Goal: Transaction & Acquisition: Purchase product/service

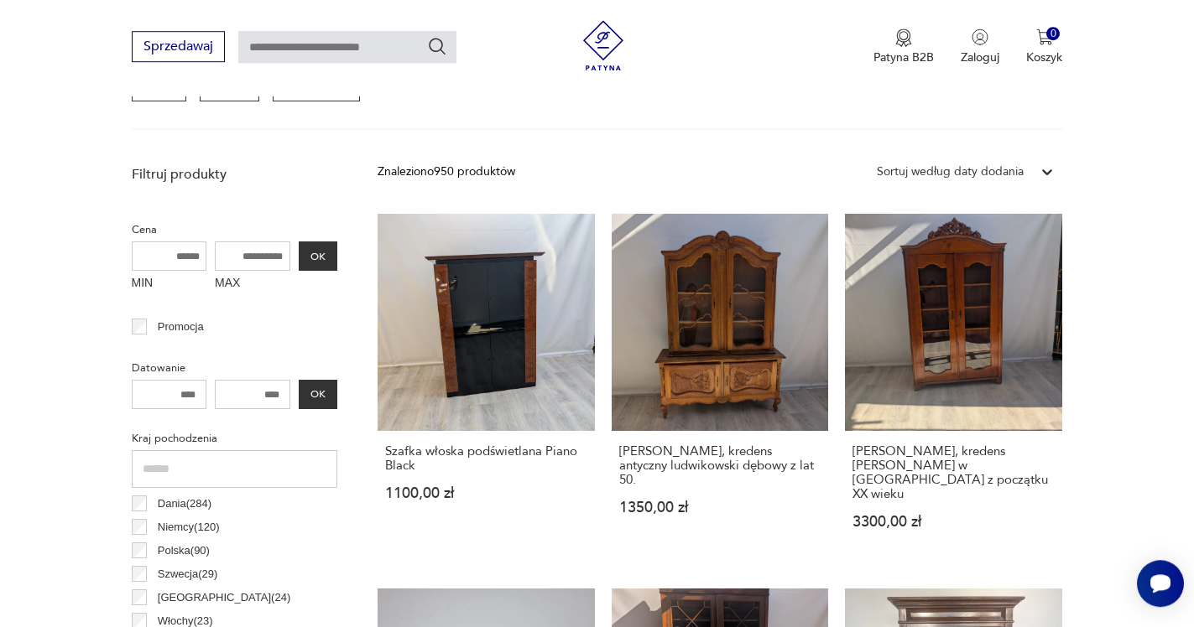
scroll to position [579, 0]
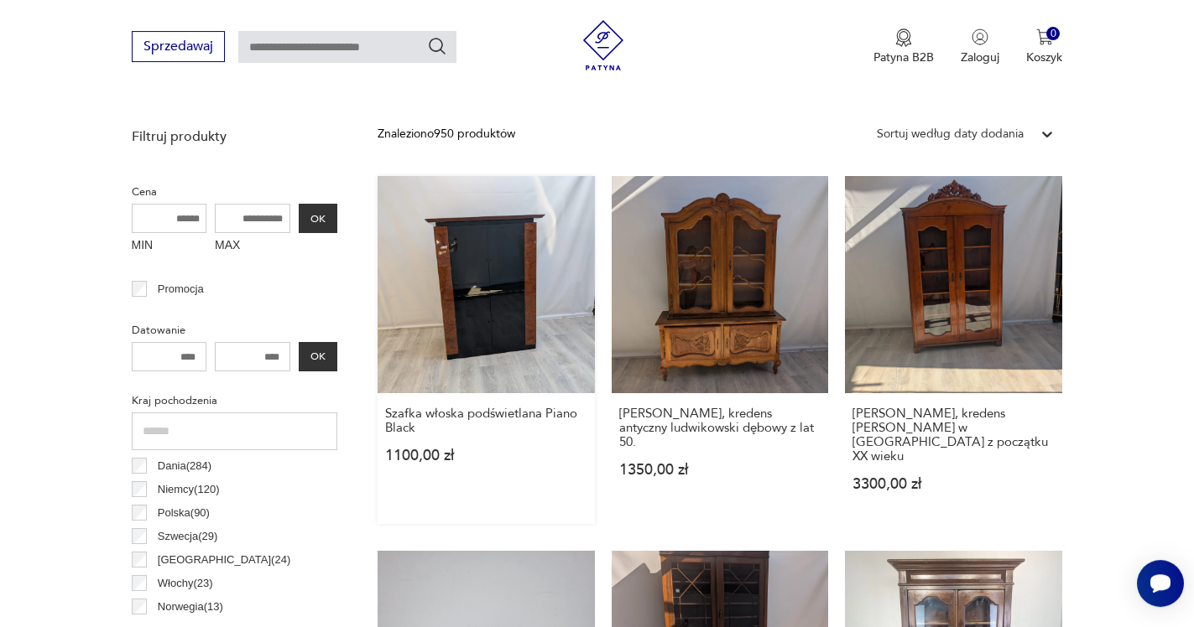
click at [480, 298] on link "Szafka włoska podświetlana Piano Black 1100,00 zł" at bounding box center [485, 350] width 217 height 348
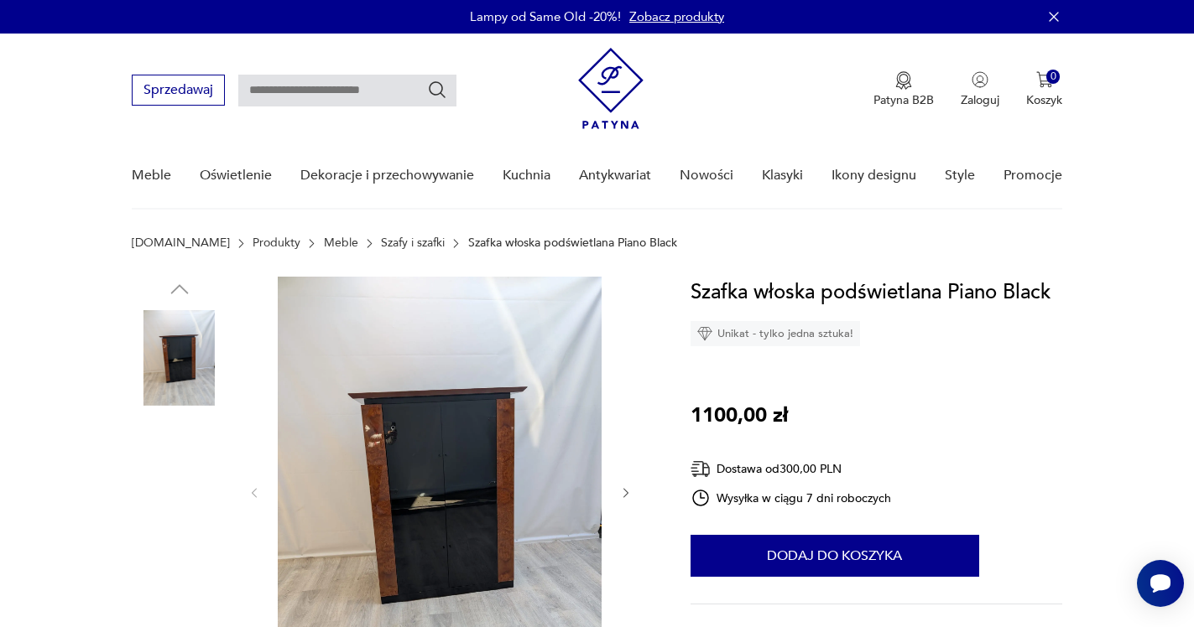
click at [458, 487] on img at bounding box center [440, 492] width 324 height 430
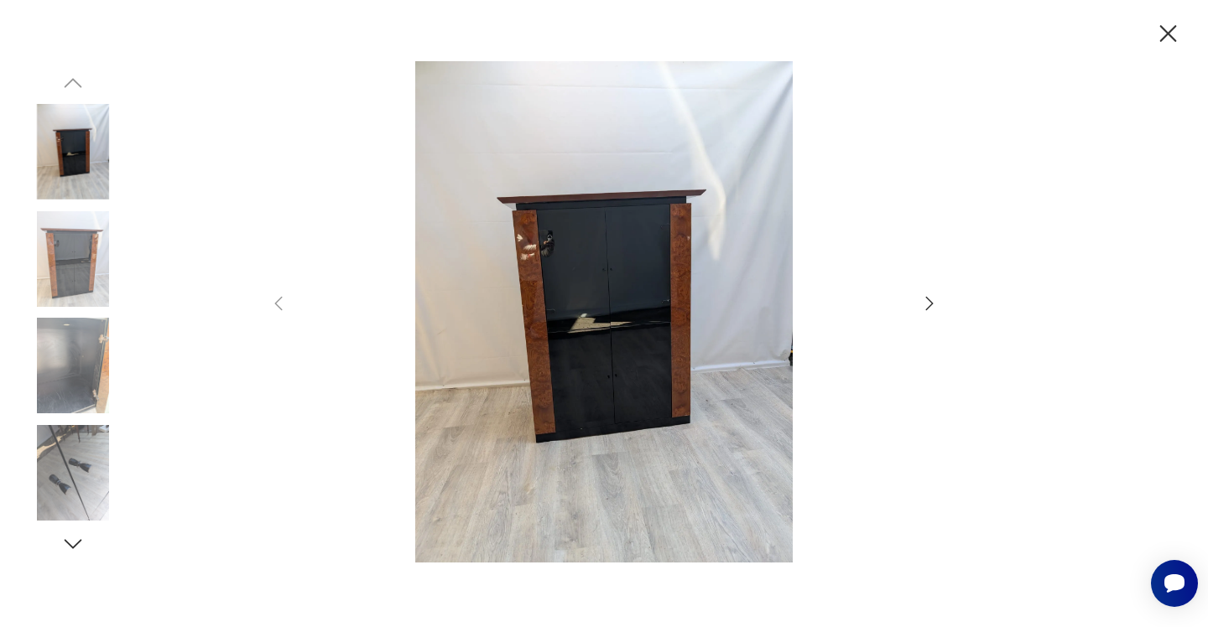
click at [932, 306] on icon "button" at bounding box center [929, 304] width 20 height 20
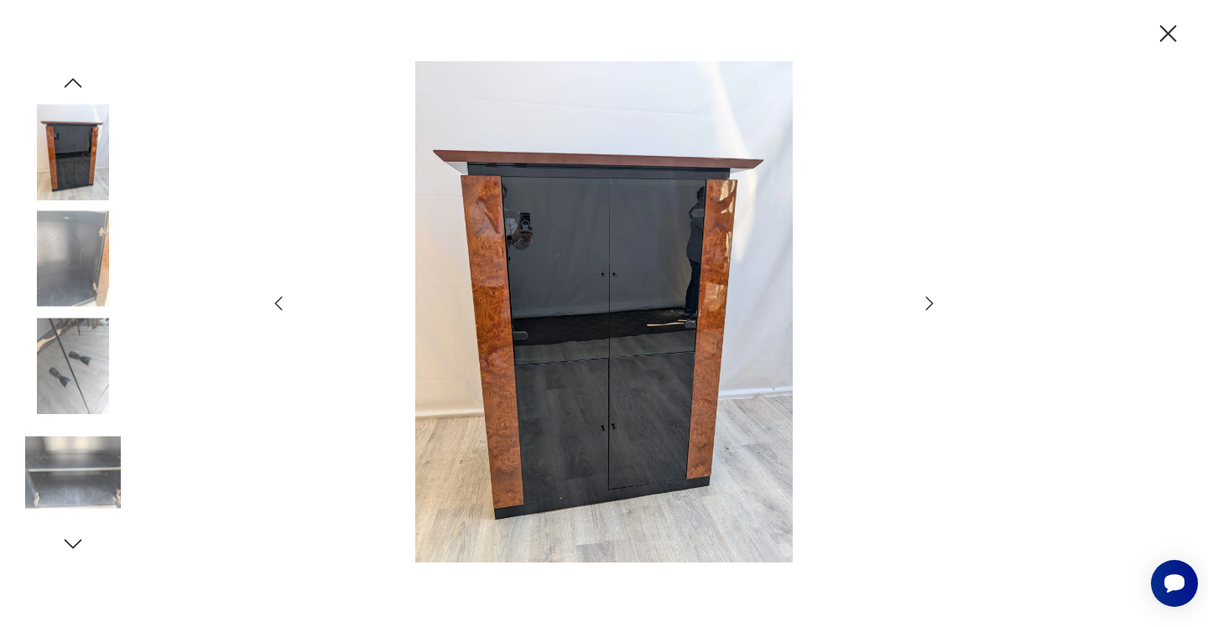
click at [932, 306] on icon "button" at bounding box center [929, 304] width 20 height 20
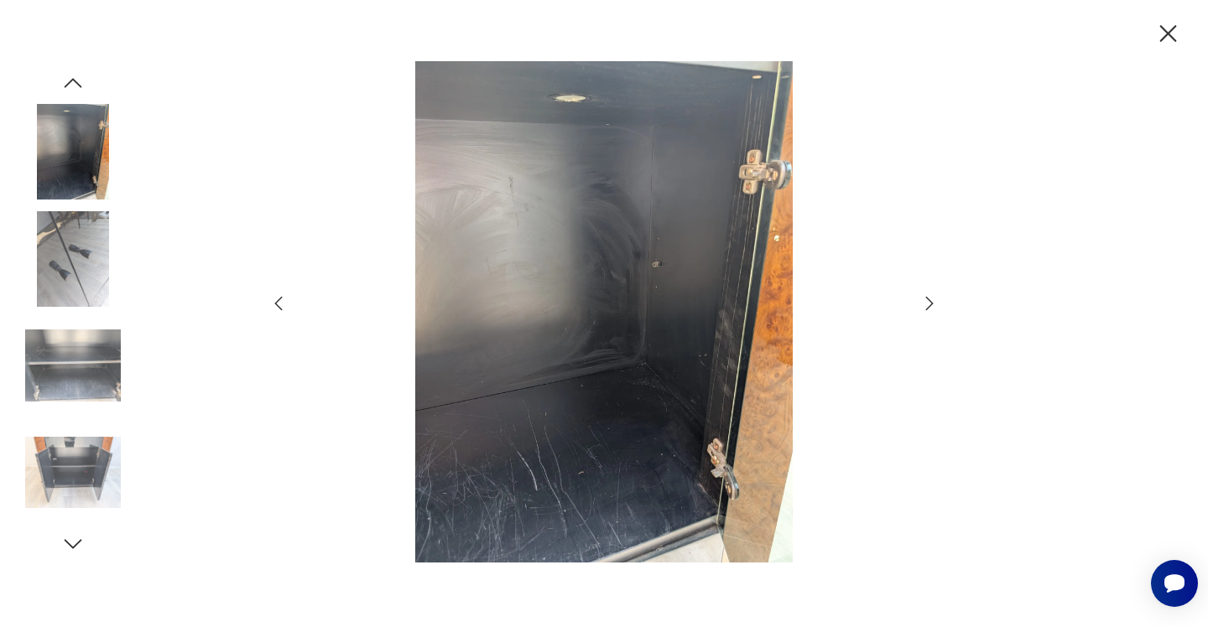
click at [932, 306] on icon "button" at bounding box center [929, 304] width 20 height 20
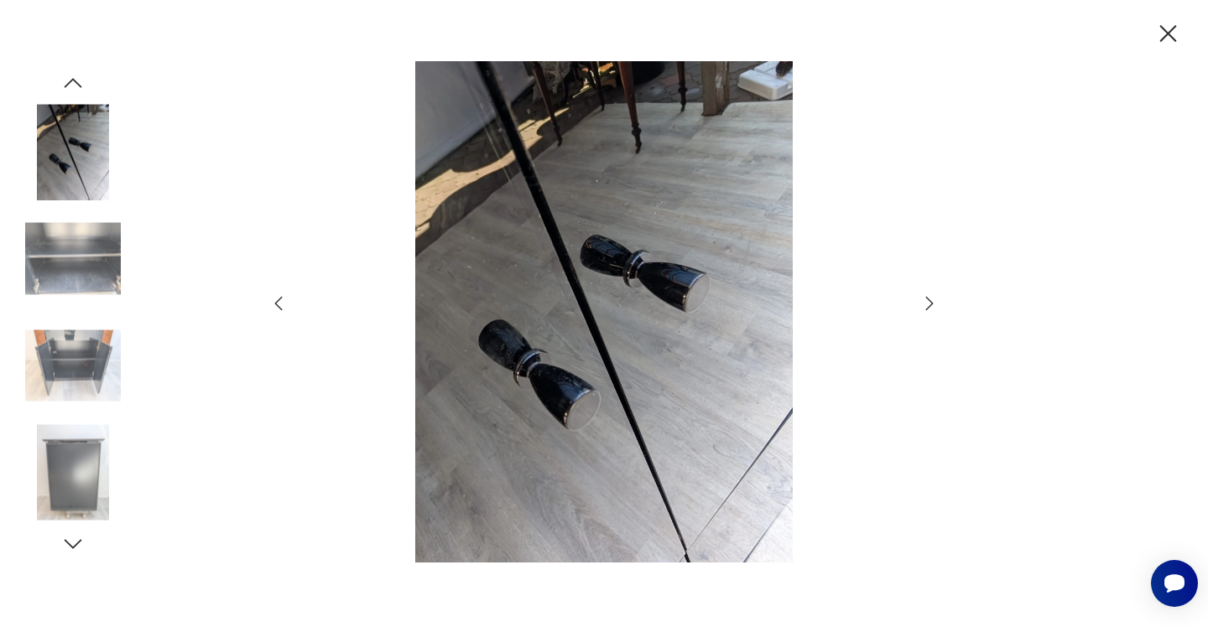
click at [932, 306] on icon "button" at bounding box center [929, 304] width 20 height 20
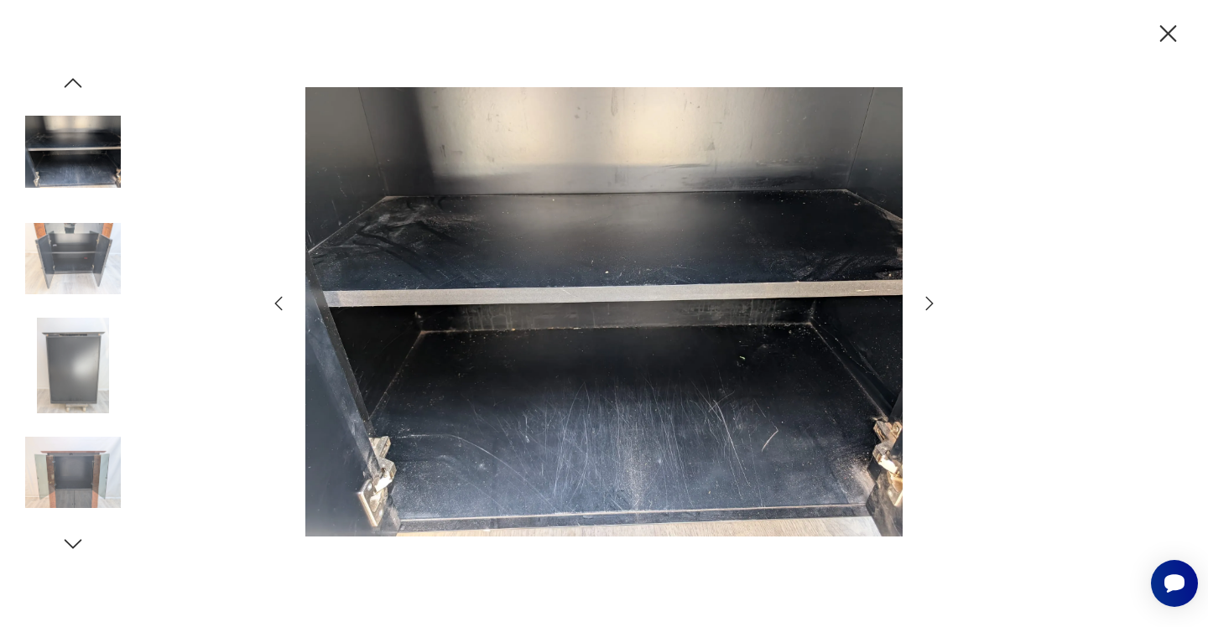
click at [932, 306] on icon "button" at bounding box center [929, 304] width 20 height 20
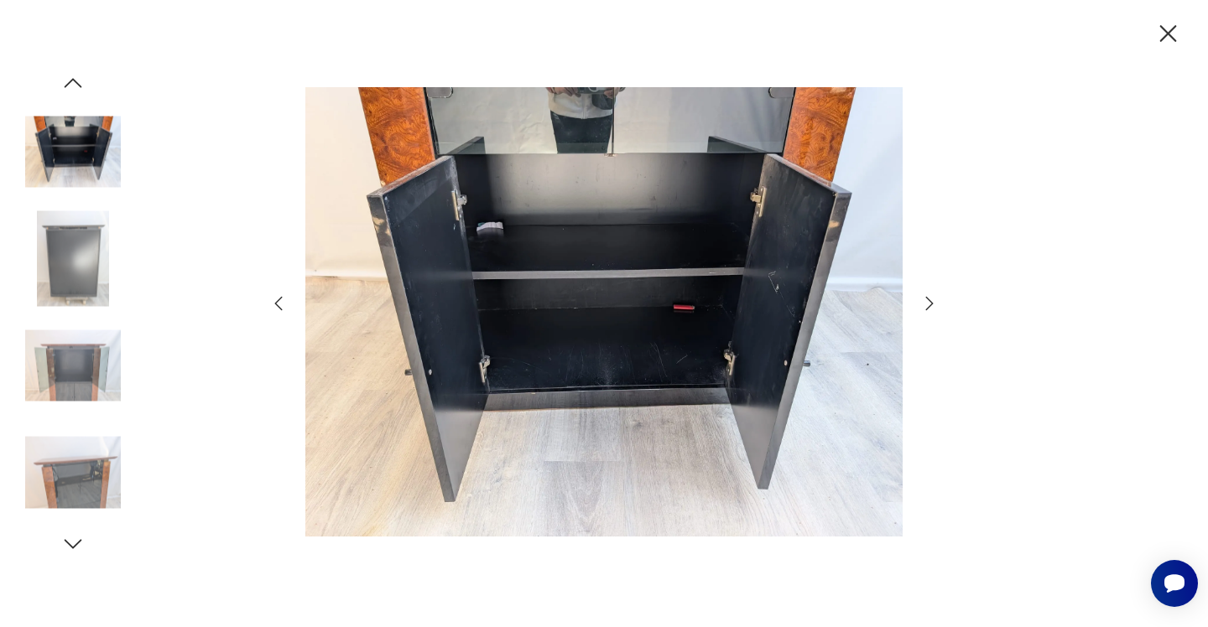
click at [932, 306] on icon "button" at bounding box center [929, 304] width 20 height 20
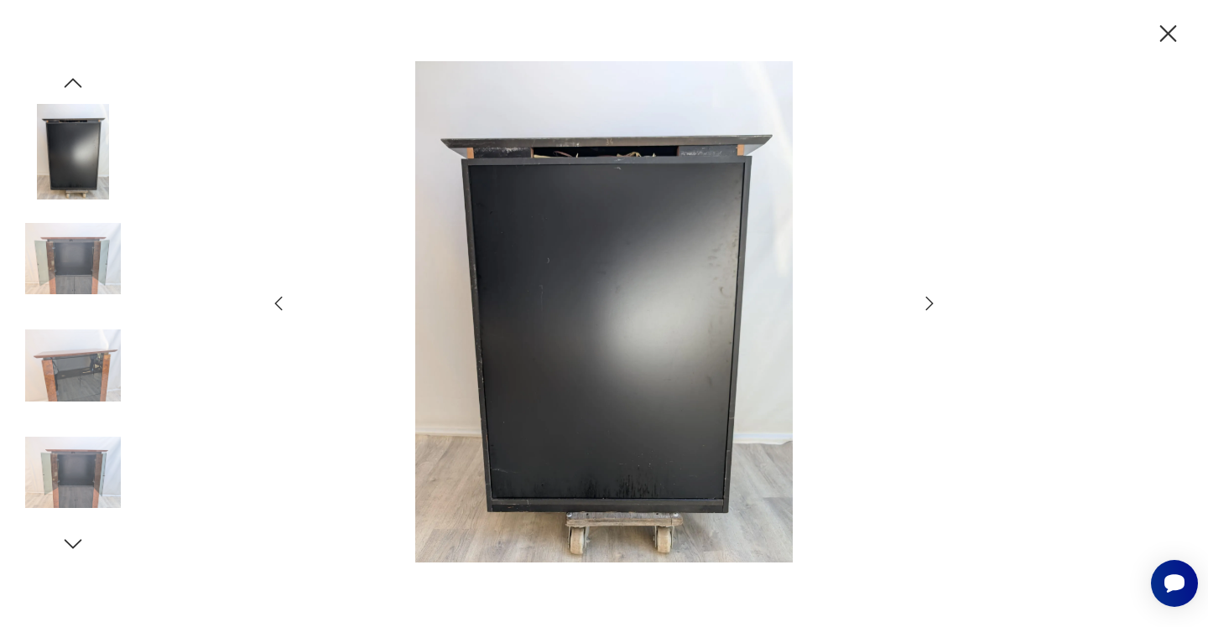
click at [1174, 31] on icon "button" at bounding box center [1167, 33] width 29 height 29
